Goal: Information Seeking & Learning: Learn about a topic

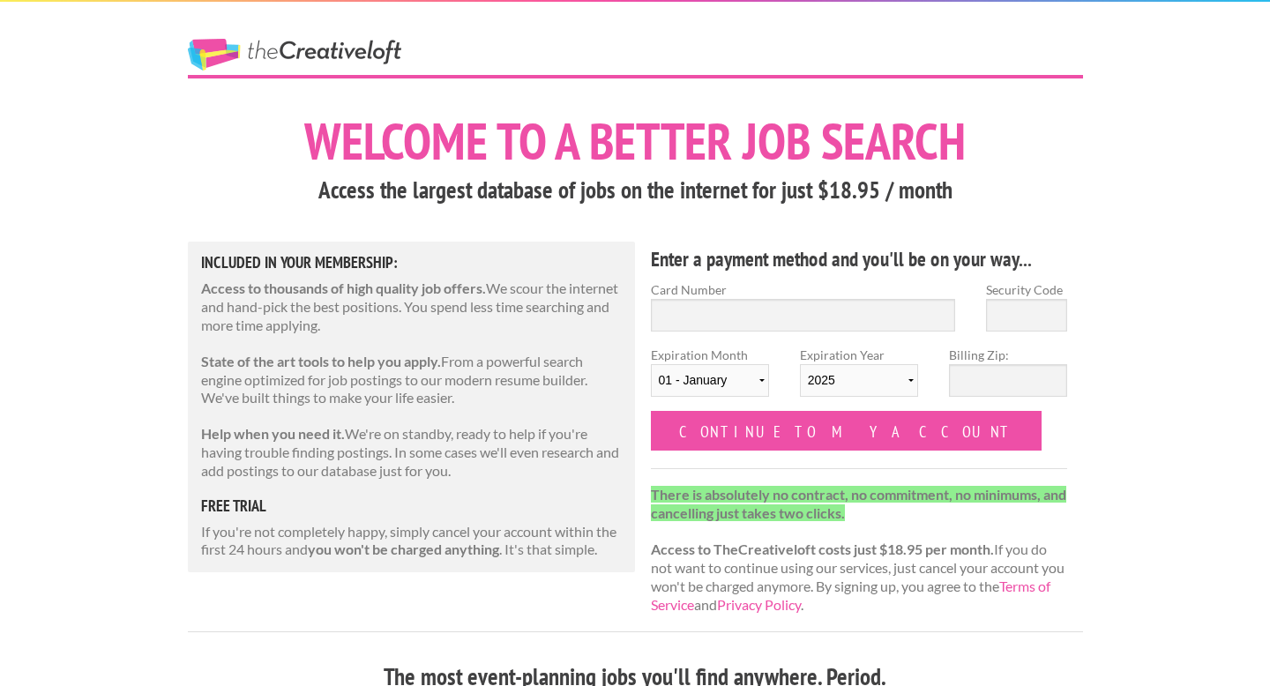
click at [291, 46] on link "The Creative Loft" at bounding box center [294, 55] width 213 height 32
click at [227, 54] on link "The Creative Loft" at bounding box center [294, 55] width 213 height 32
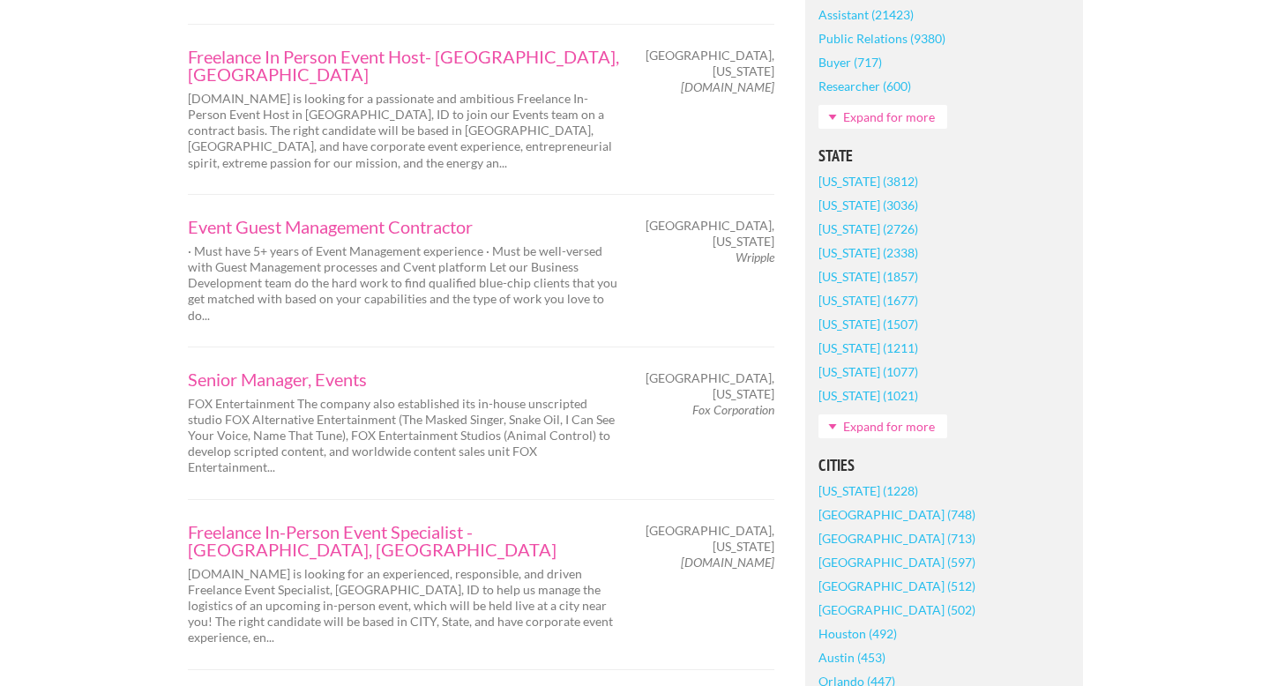
scroll to position [1023, 0]
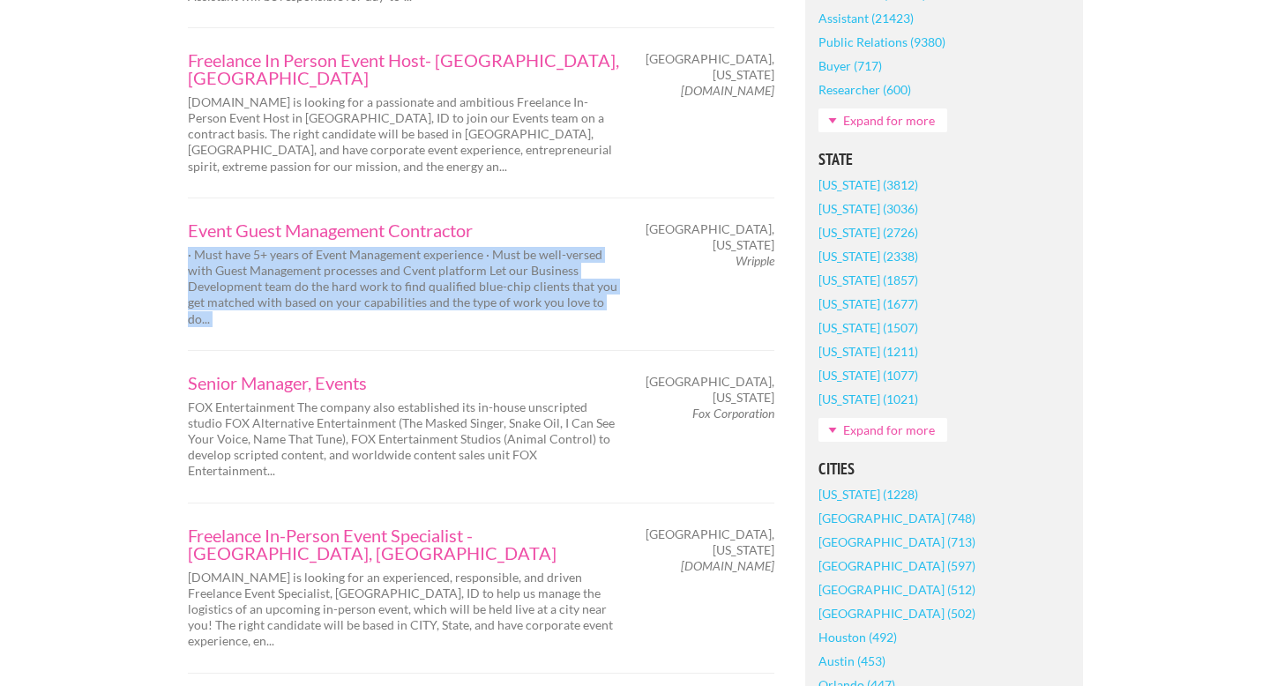
drag, startPoint x: 774, startPoint y: 178, endPoint x: 488, endPoint y: 173, distance: 285.7
click at [488, 221] on div "Event Guest Management Contractor · Must have 5+ years of Event Management expe…" at bounding box center [480, 274] width 617 height 106
click at [488, 221] on div "Event Guest Management Contractor · Must have 5+ years of Event Management expe…" at bounding box center [403, 274] width 463 height 106
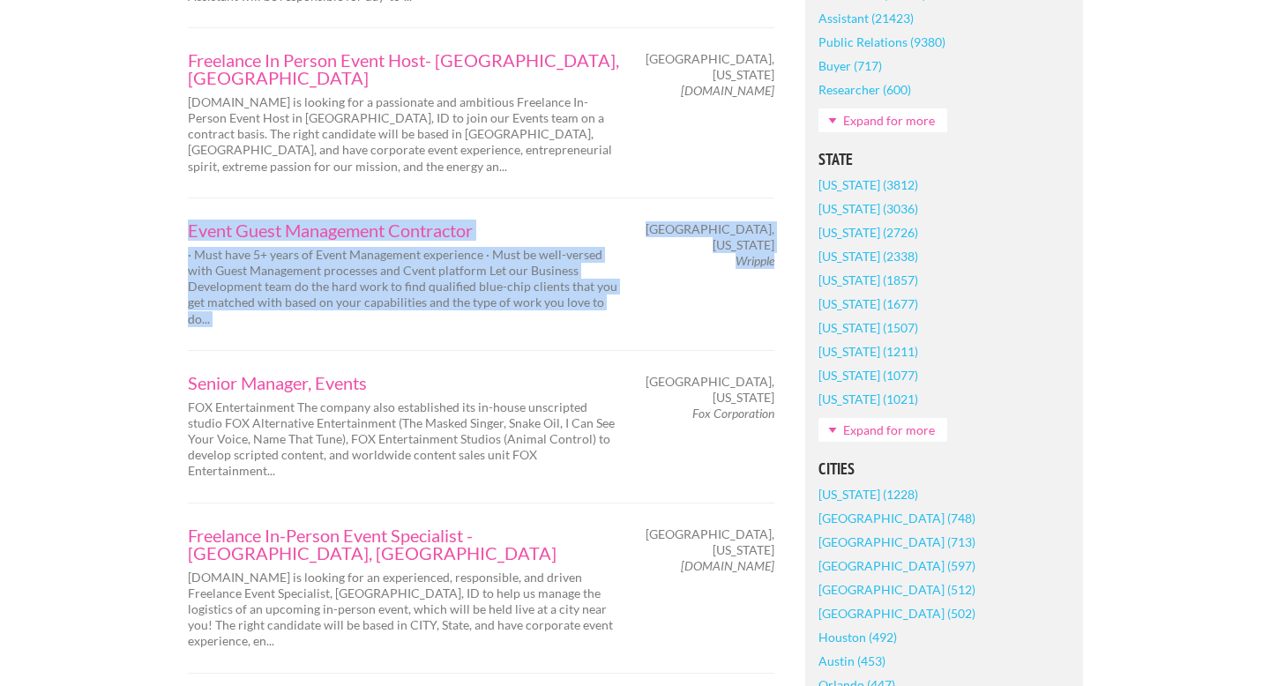
drag, startPoint x: 174, startPoint y: 161, endPoint x: 772, endPoint y: 180, distance: 598.1
click at [772, 221] on div "Event Guest Management Contractor · Must have 5+ years of Event Management expe…" at bounding box center [480, 274] width 617 height 106
copy div "Event Guest Management Contractor · Must have 5+ years of Event Management expe…"
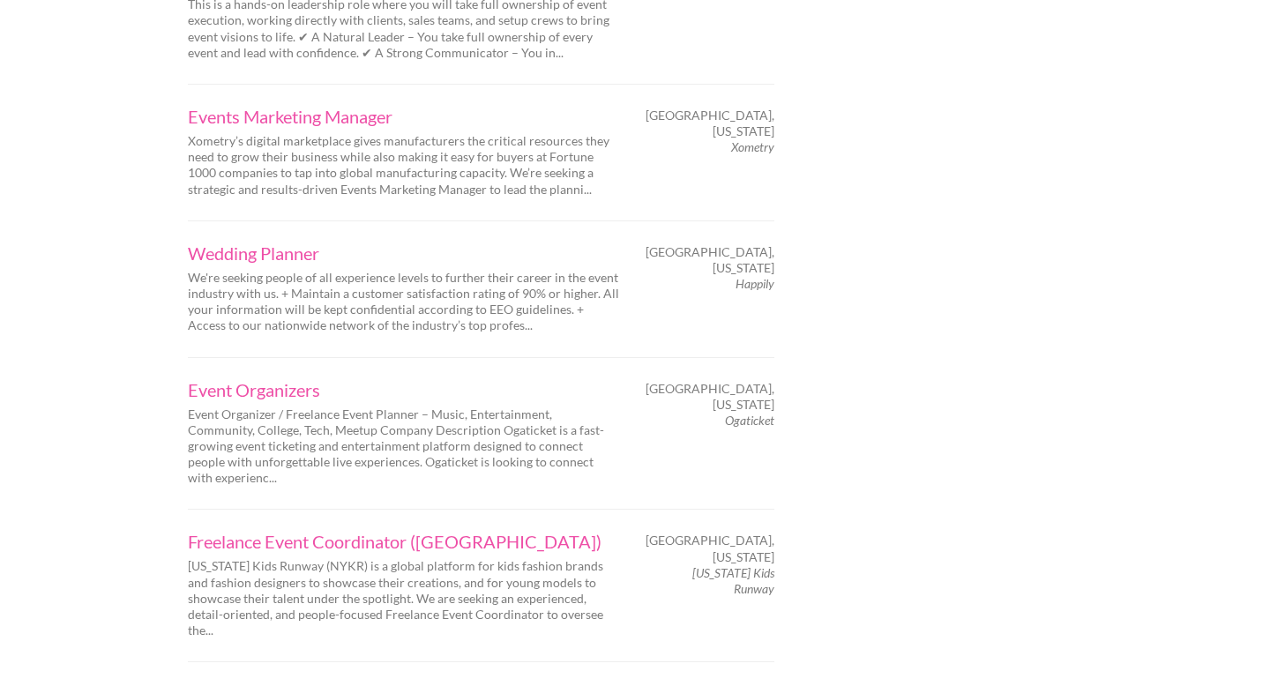
scroll to position [2112, 0]
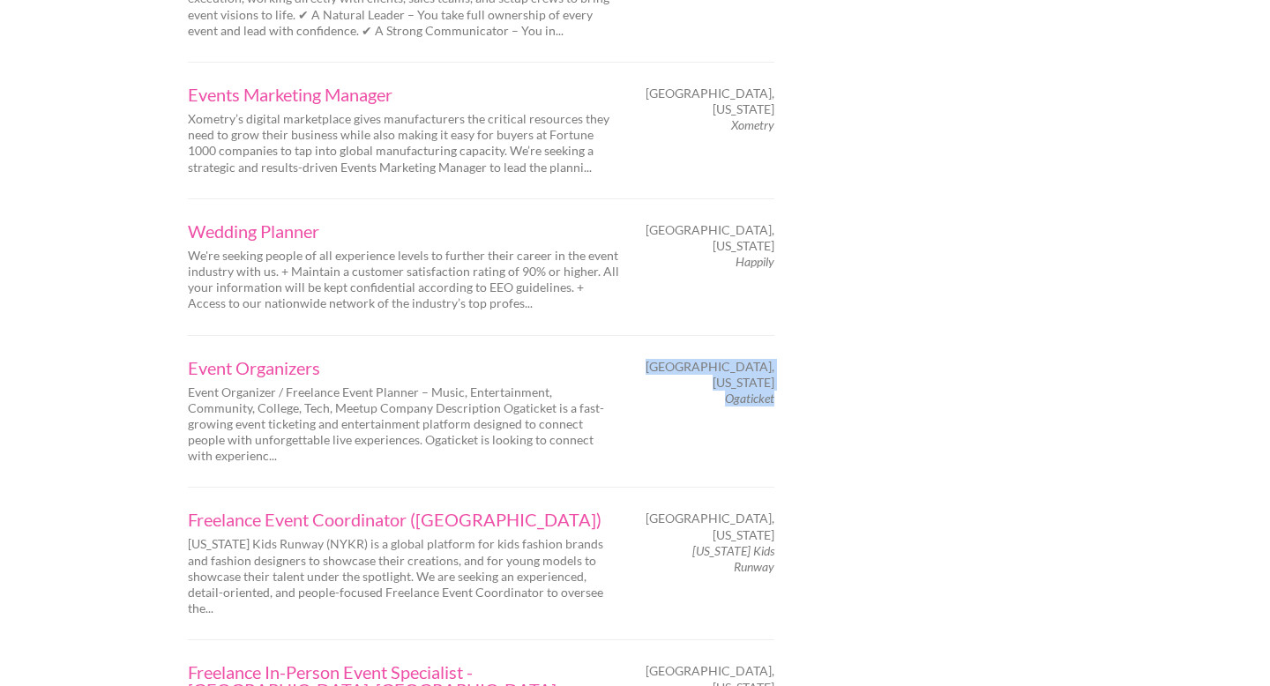
drag, startPoint x: 783, startPoint y: 236, endPoint x: 773, endPoint y: 232, distance: 10.7
click at [773, 359] on div "Atlanta, Georgia Ogaticket" at bounding box center [712, 383] width 154 height 48
copy div "Atlanta, Georgia Ogaticket"
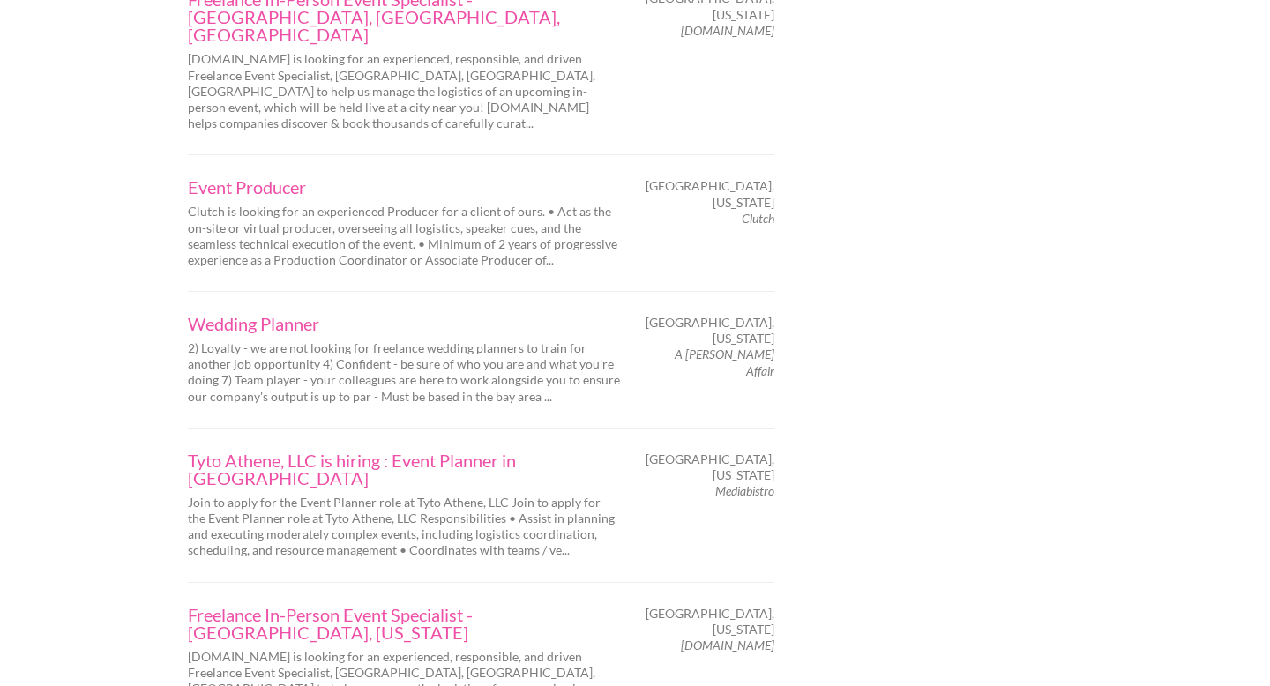
scroll to position [2788, 0]
